Goal: Information Seeking & Learning: Check status

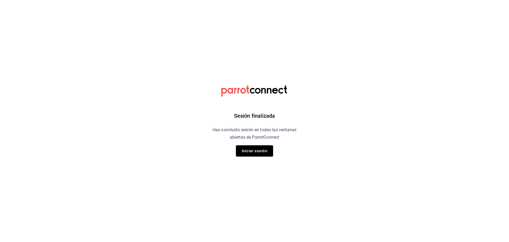
click at [258, 156] on button "Iniciar sesión" at bounding box center [254, 150] width 37 height 11
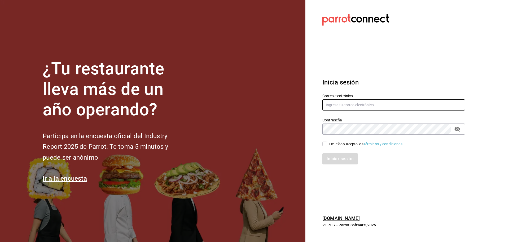
type input "jacobo.gomez@grupocosteno.com"
click at [326, 145] on input "He leído y acepto los Términos y condiciones." at bounding box center [324, 143] width 5 height 5
checkbox input "true"
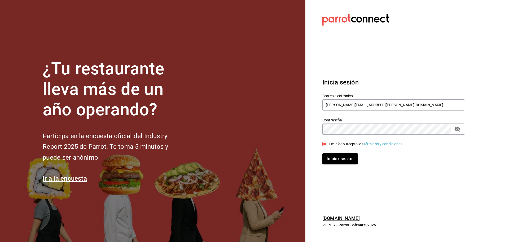
click at [334, 151] on div "Iniciar sesión" at bounding box center [390, 155] width 149 height 17
click at [338, 156] on button "Iniciar sesión" at bounding box center [340, 158] width 36 height 11
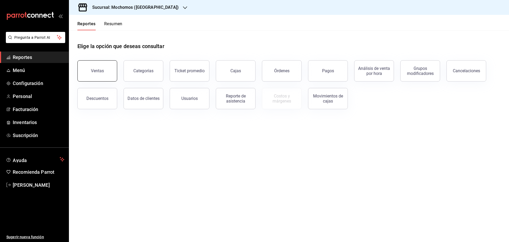
click at [112, 70] on button "Ventas" at bounding box center [97, 70] width 40 height 21
